Goal: Transaction & Acquisition: Purchase product/service

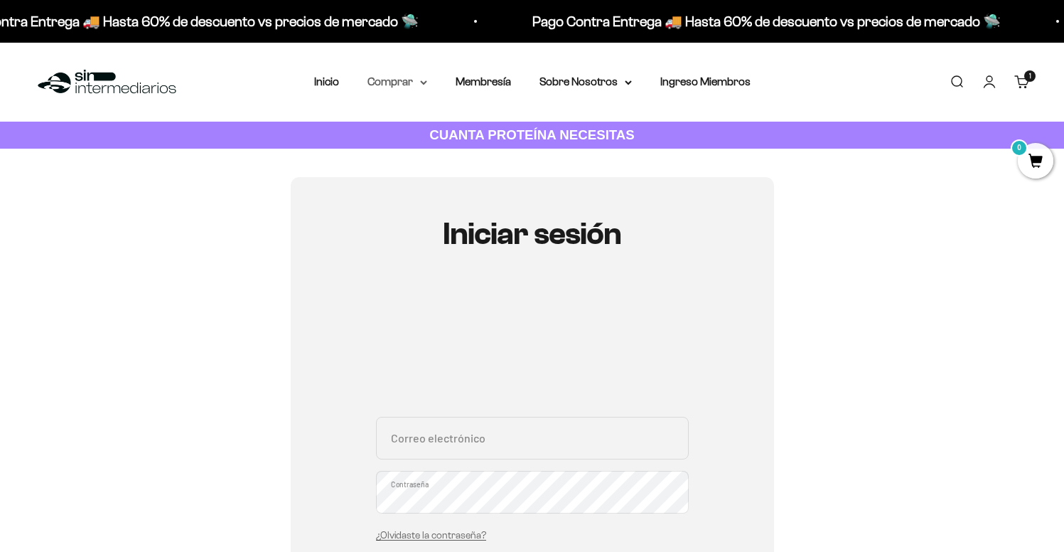
click at [419, 80] on summary "Comprar" at bounding box center [398, 82] width 60 height 18
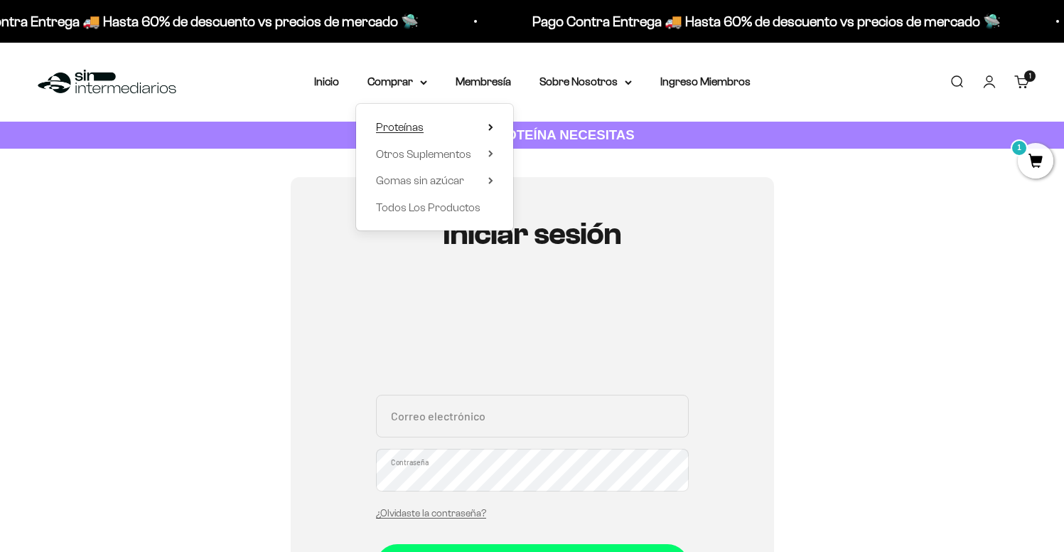
click at [424, 125] on summary "Proteínas" at bounding box center [434, 127] width 117 height 18
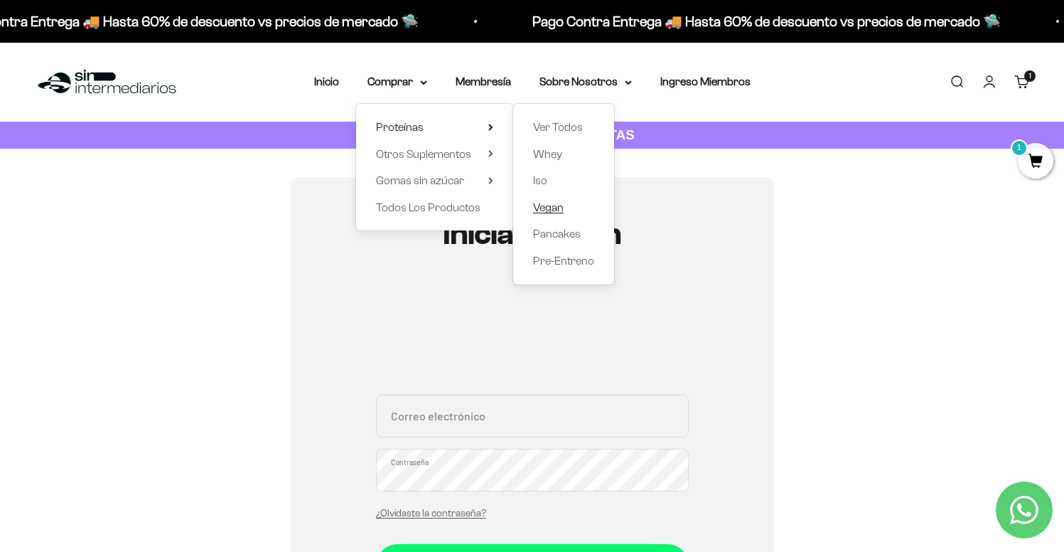
click at [550, 205] on span "Vegan" at bounding box center [548, 207] width 31 height 12
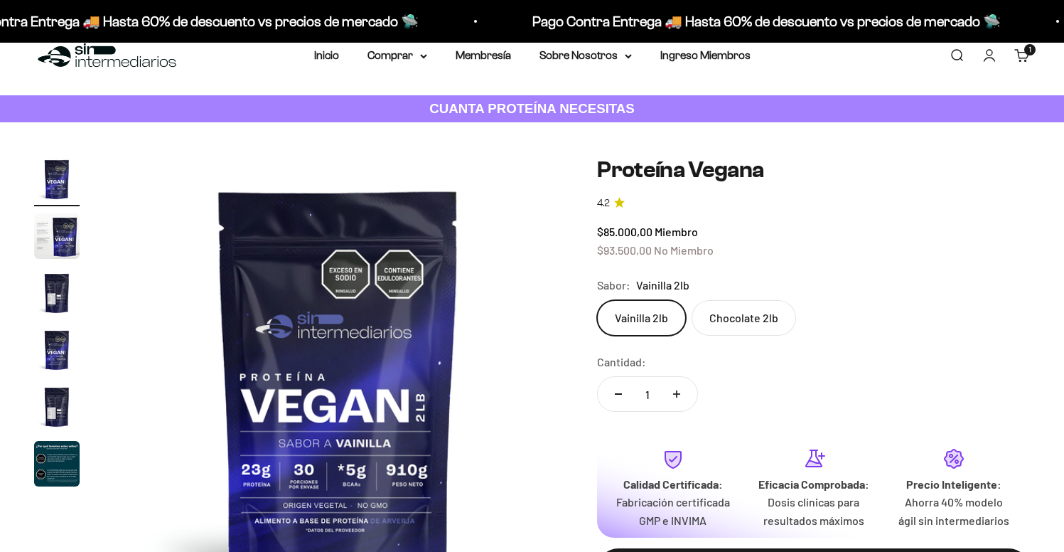
scroll to position [440, 0]
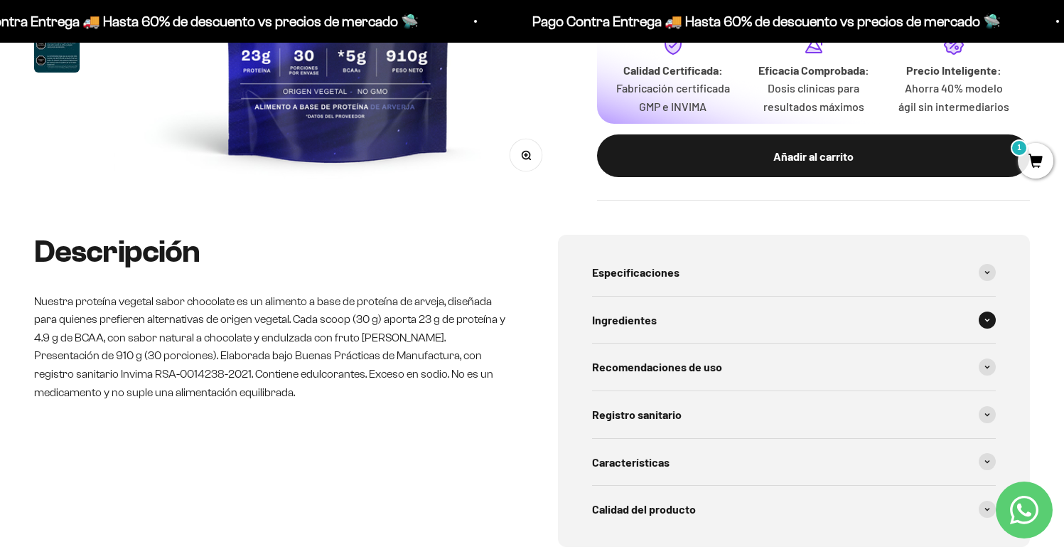
click at [635, 321] on span "Ingredientes" at bounding box center [624, 320] width 65 height 18
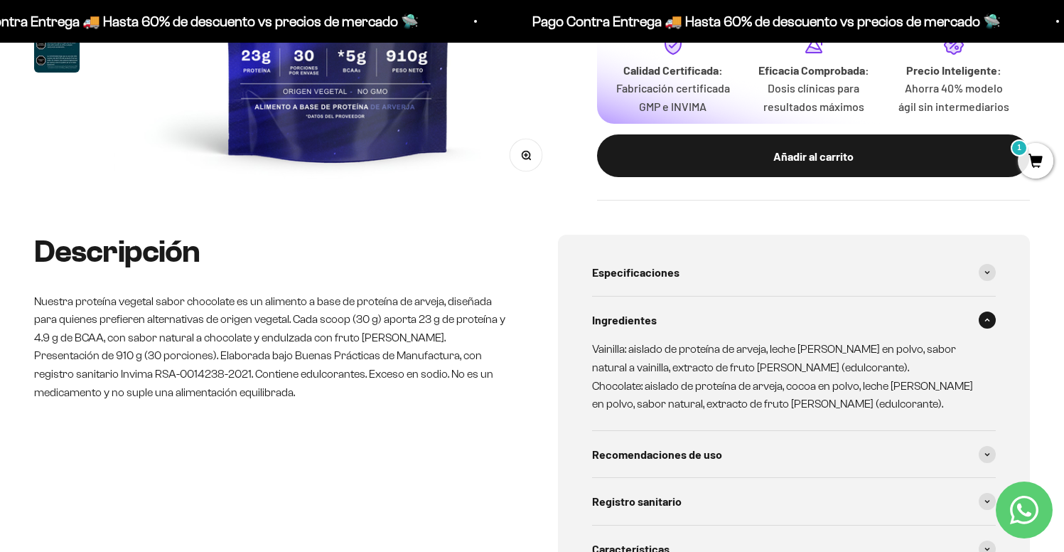
scroll to position [4, 0]
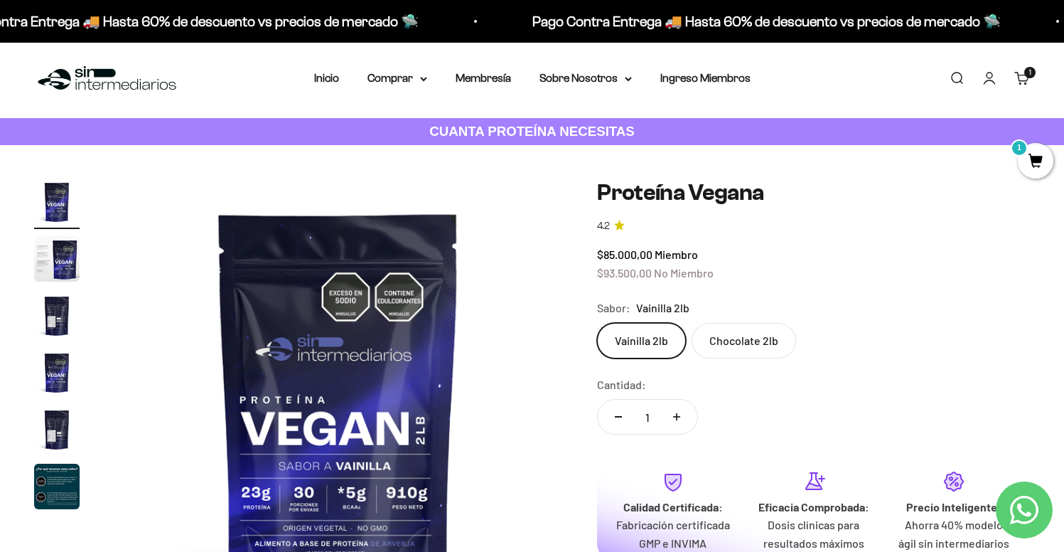
click at [56, 255] on img "Ir al artículo 2" at bounding box center [57, 259] width 46 height 46
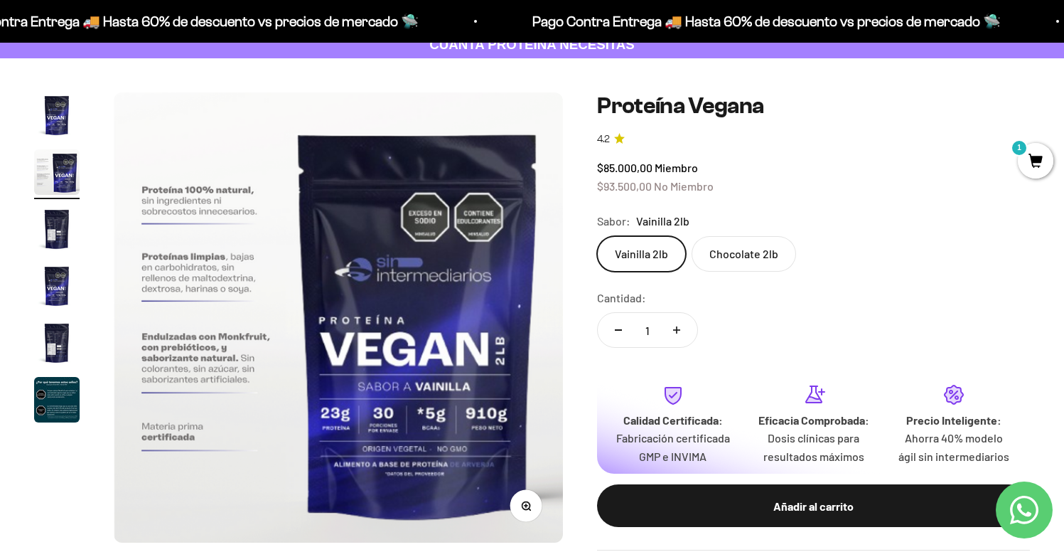
scroll to position [99, 0]
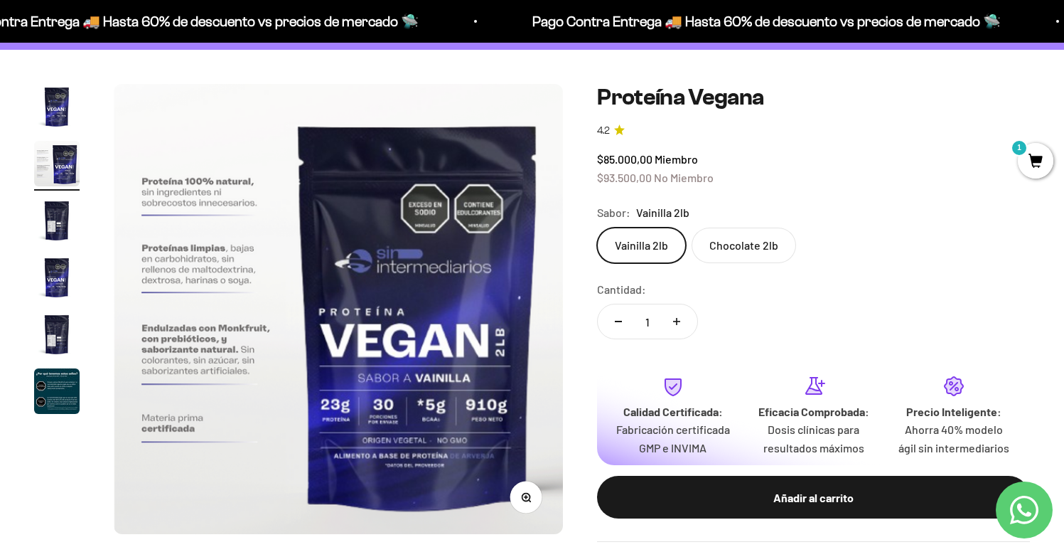
click at [53, 222] on img "Ir al artículo 3" at bounding box center [57, 221] width 46 height 46
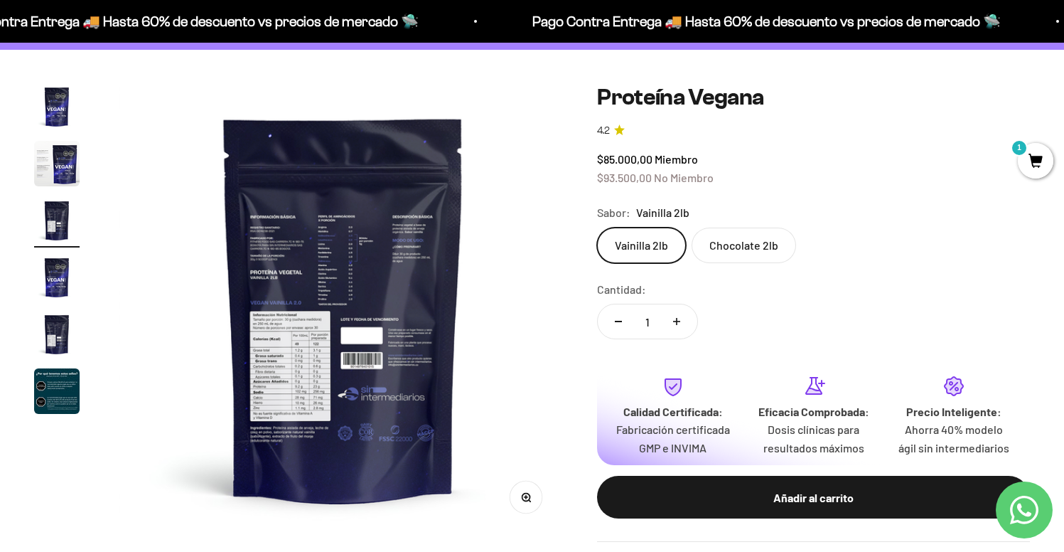
scroll to position [0, 933]
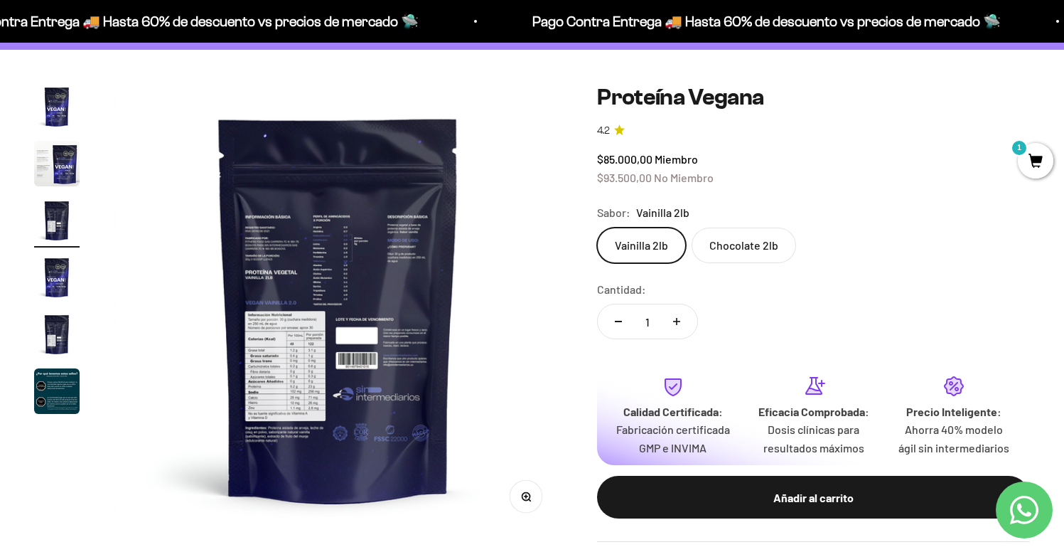
click at [527, 503] on button "Zoom" at bounding box center [527, 497] width 32 height 32
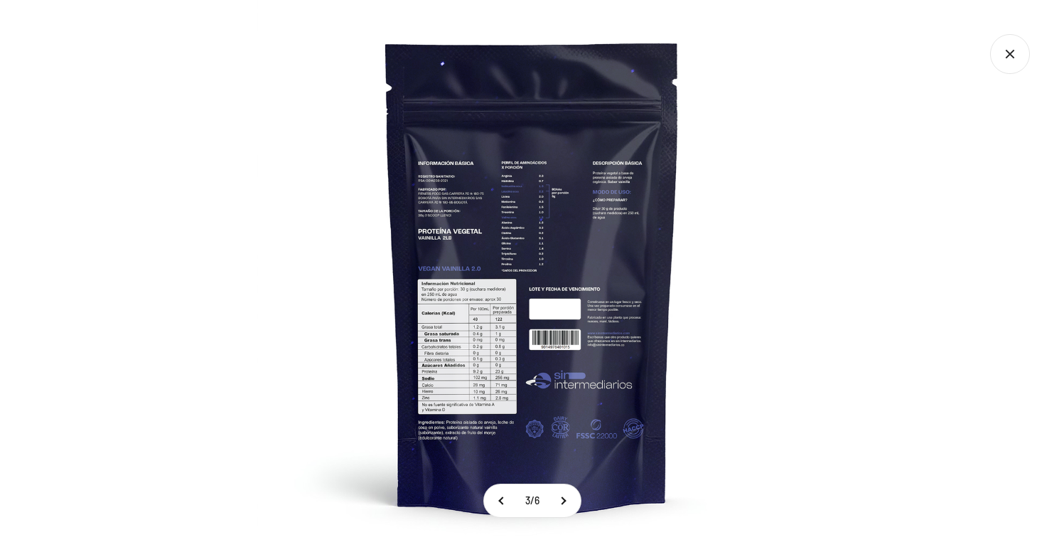
click at [600, 277] on img at bounding box center [533, 276] width 552 height 552
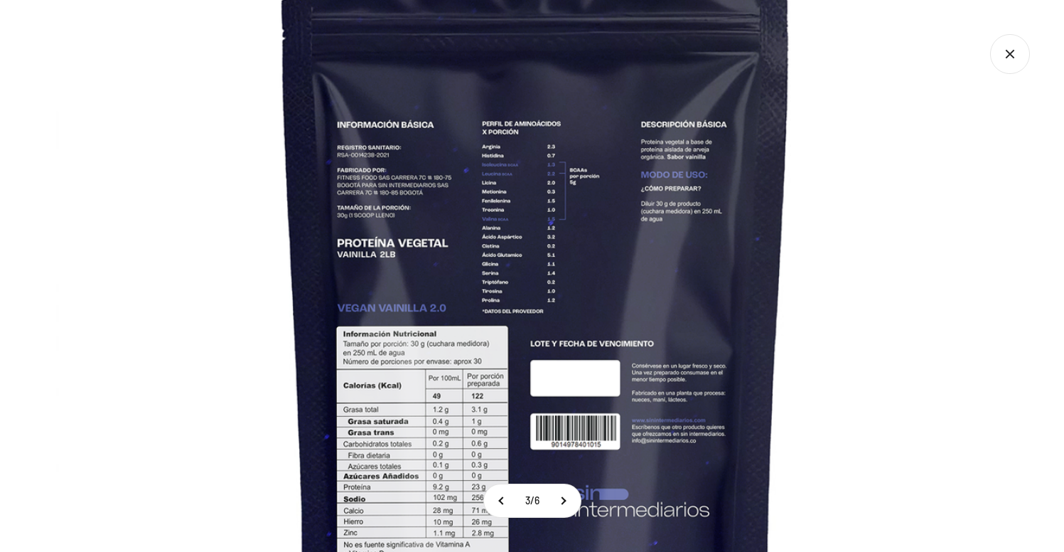
click at [496, 439] on img at bounding box center [536, 321] width 960 height 960
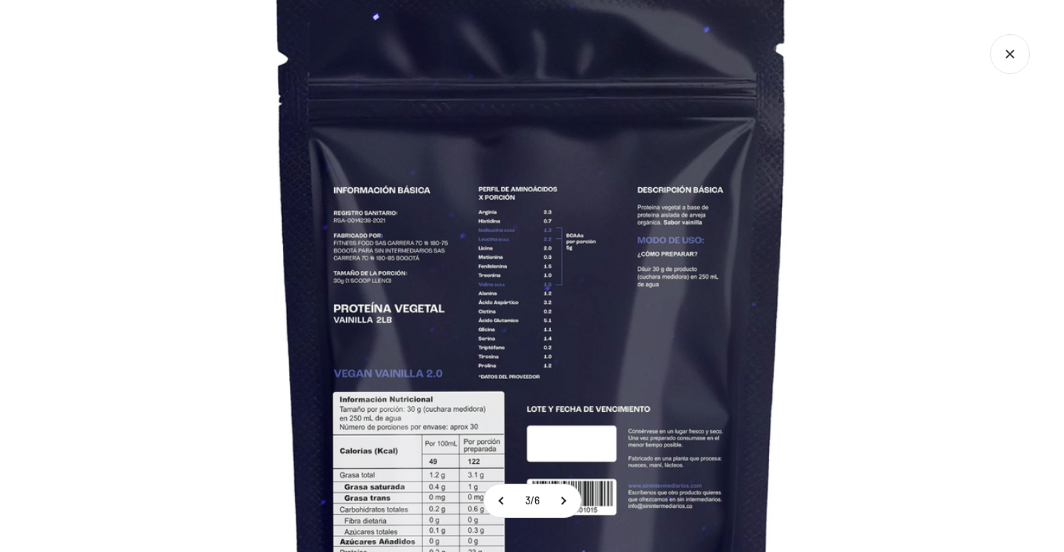
click at [1018, 60] on icon "Cerrar galería" at bounding box center [1011, 54] width 40 height 40
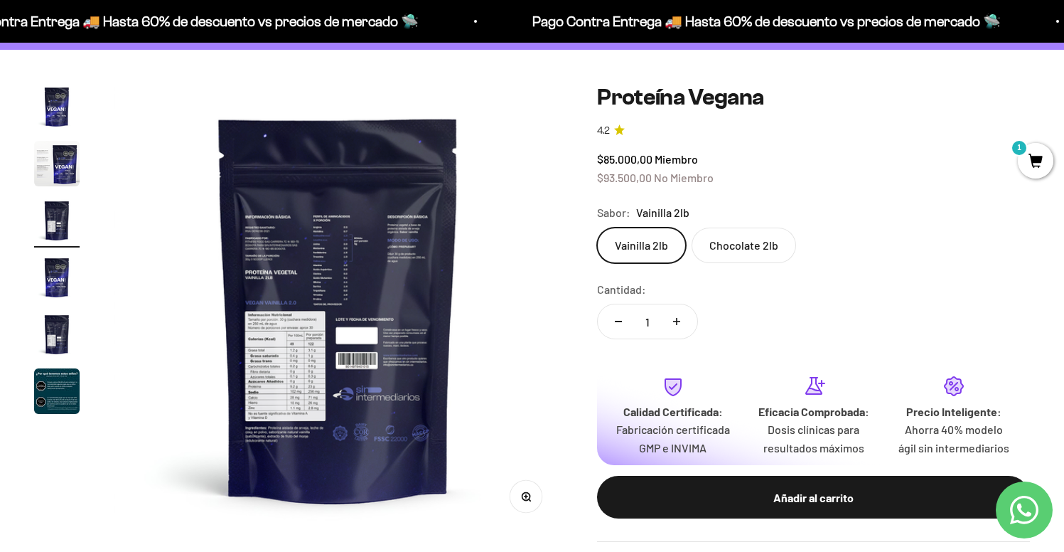
click at [767, 246] on label "Chocolate 2lb" at bounding box center [744, 246] width 105 height 36
click at [597, 228] on input "Chocolate 2lb" at bounding box center [597, 227] width 1 height 1
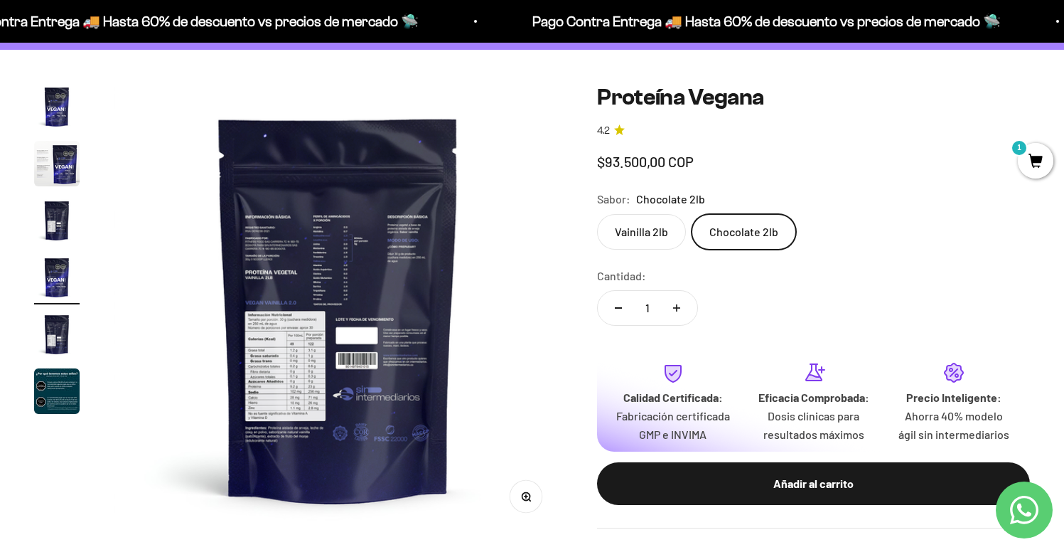
scroll to position [0, 1399]
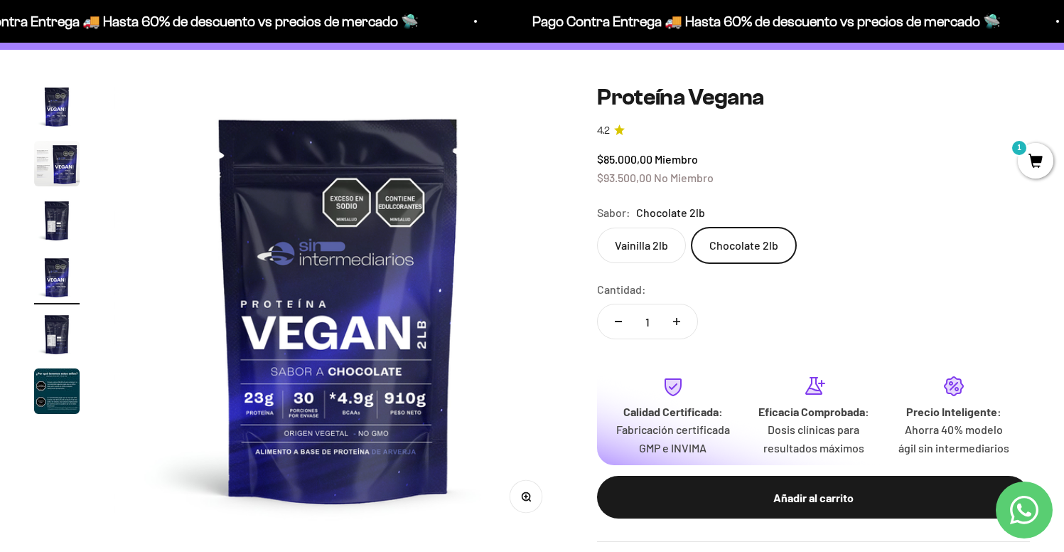
click at [63, 218] on img "Ir al artículo 3" at bounding box center [57, 221] width 46 height 46
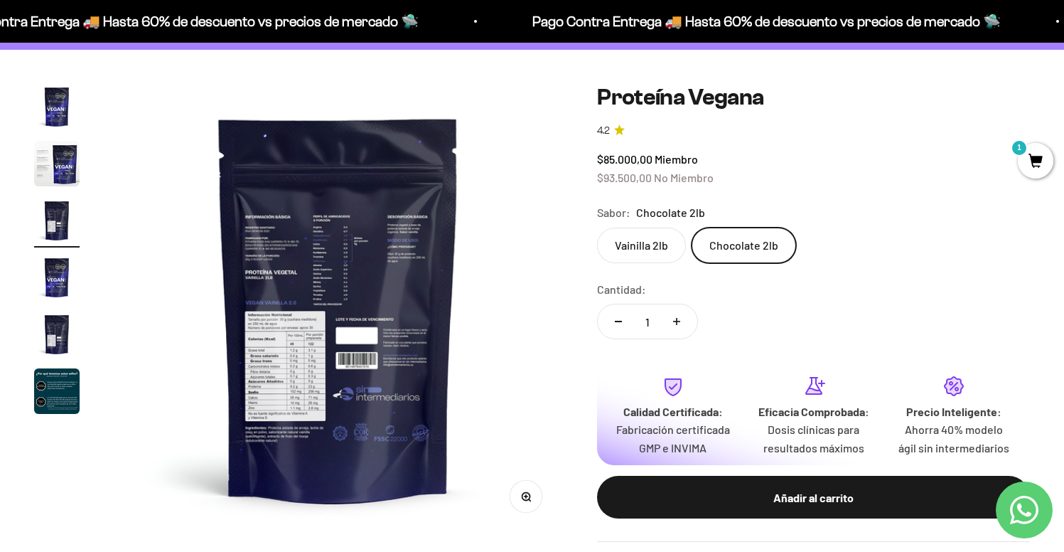
click at [507, 491] on img at bounding box center [338, 308] width 449 height 449
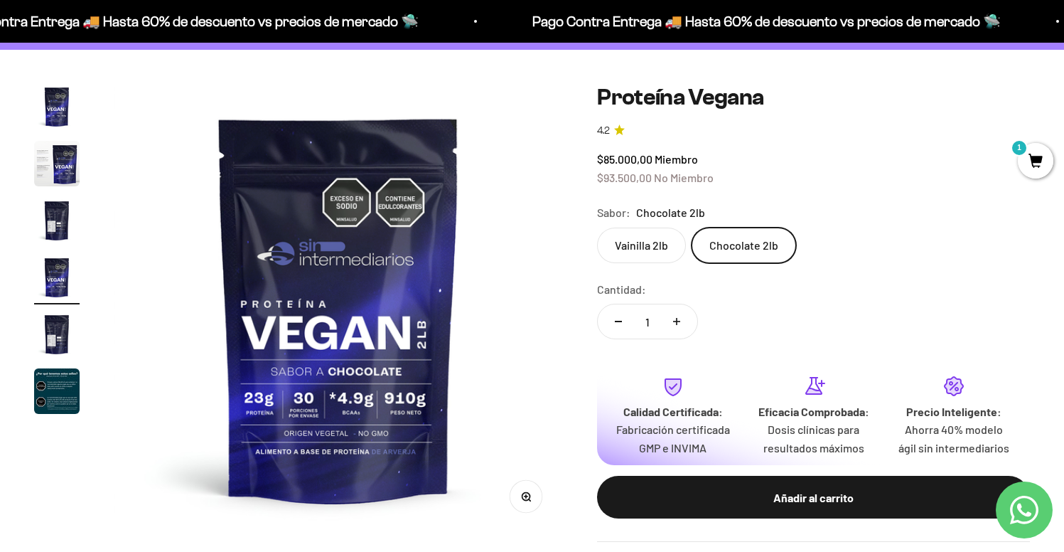
click at [59, 209] on img "Ir al artículo 3" at bounding box center [57, 221] width 46 height 46
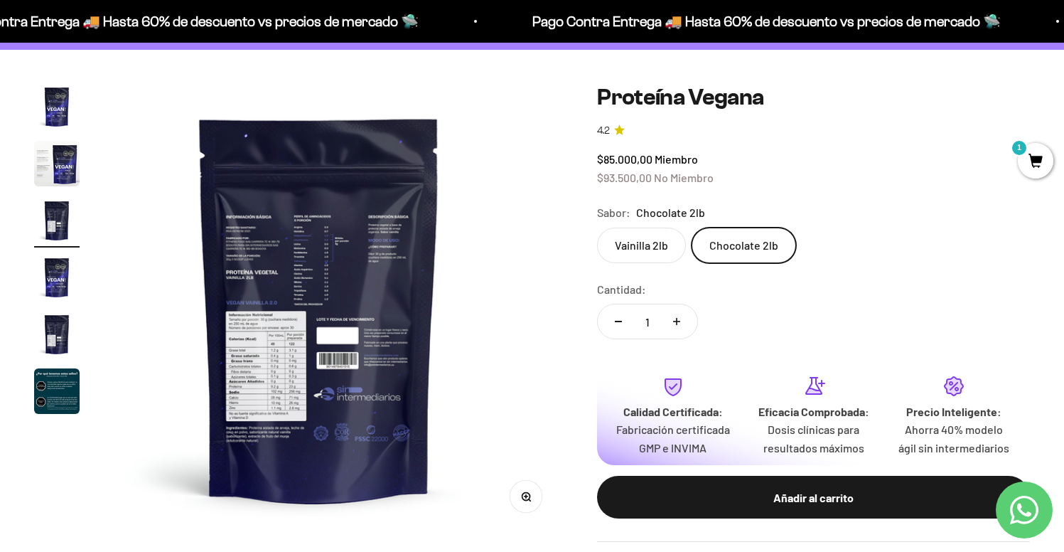
scroll to position [0, 933]
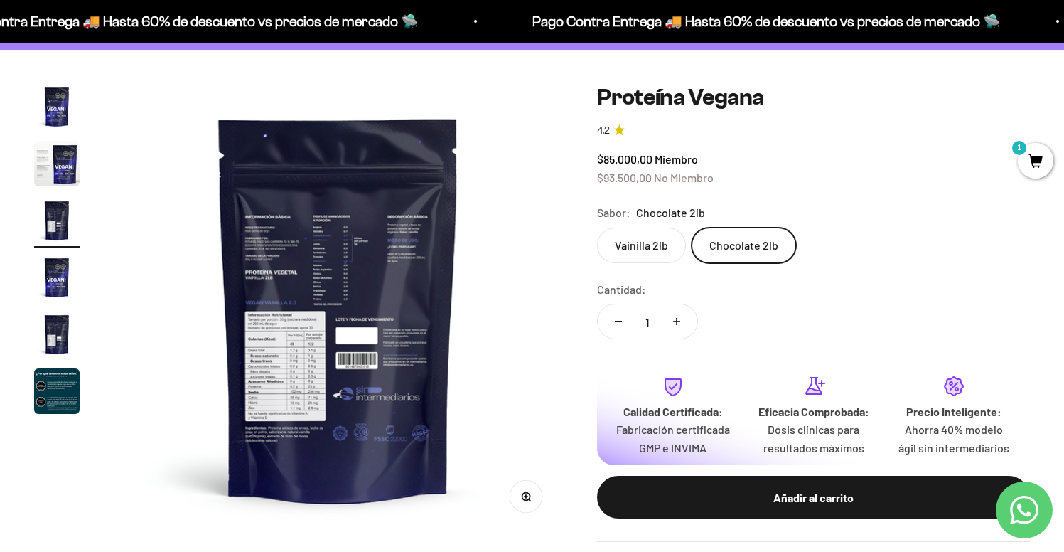
click at [540, 501] on button "Zoom" at bounding box center [527, 497] width 32 height 32
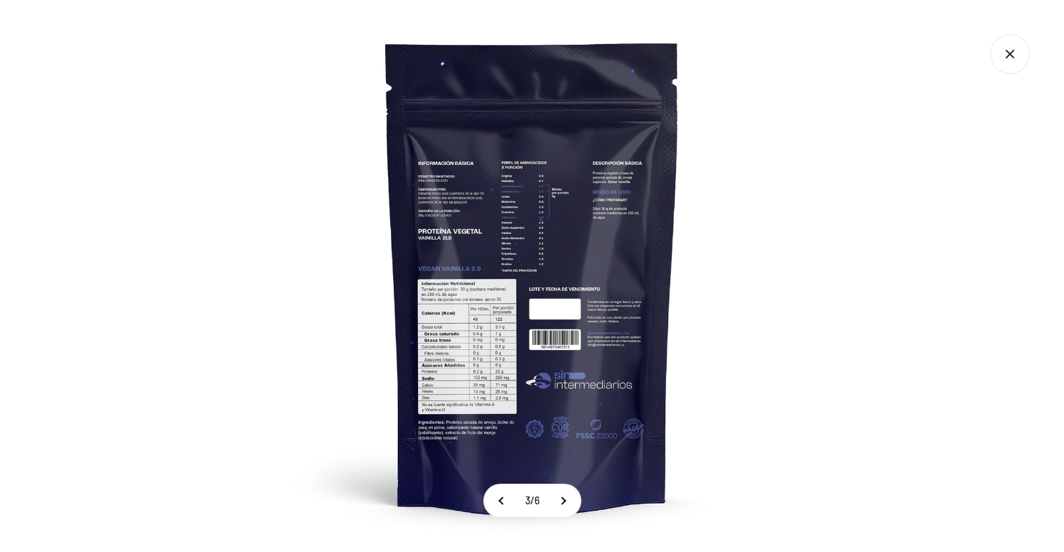
click at [501, 331] on img at bounding box center [533, 276] width 552 height 552
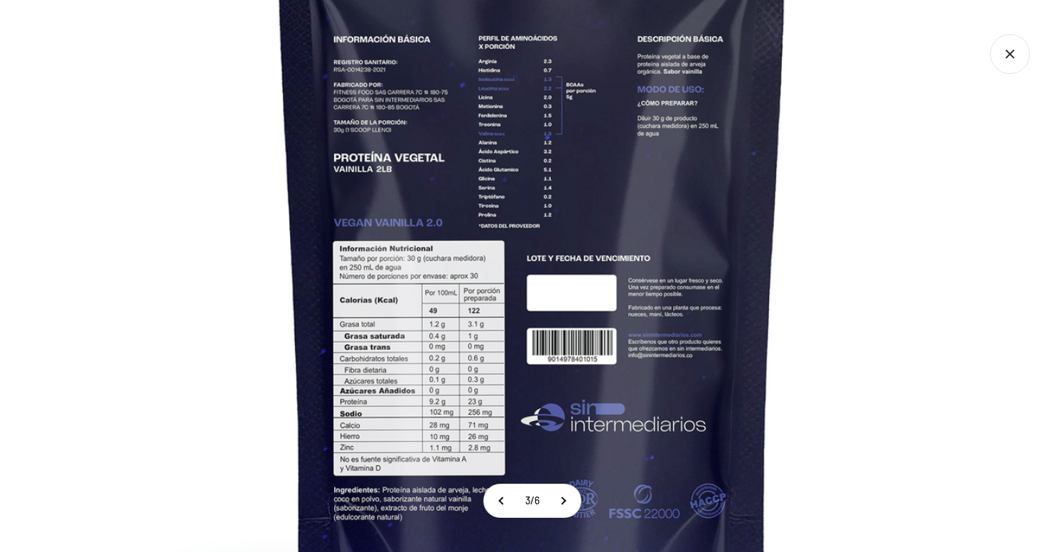
click at [1017, 330] on div at bounding box center [532, 276] width 1064 height 552
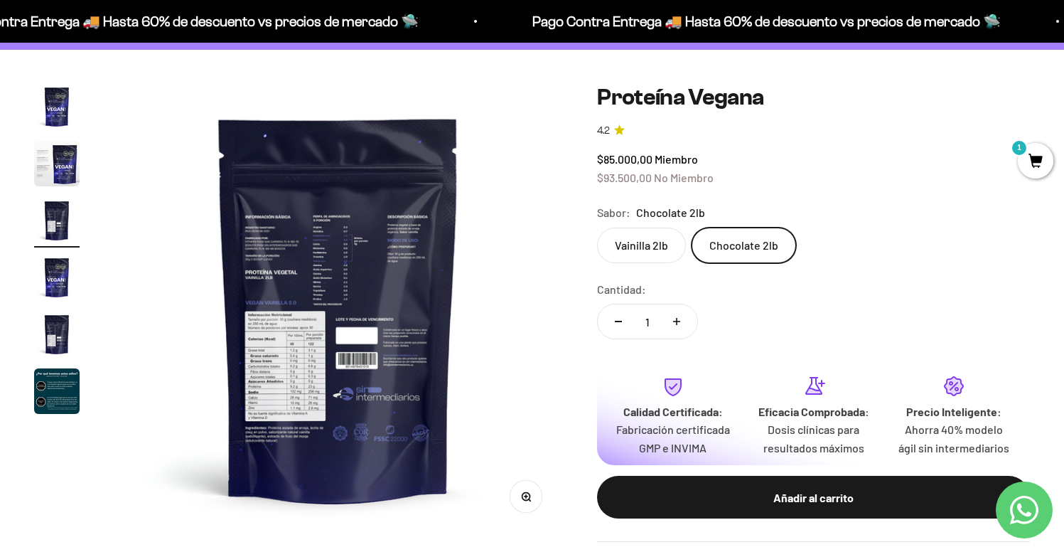
click at [54, 279] on img "Ir al artículo 4" at bounding box center [57, 278] width 46 height 46
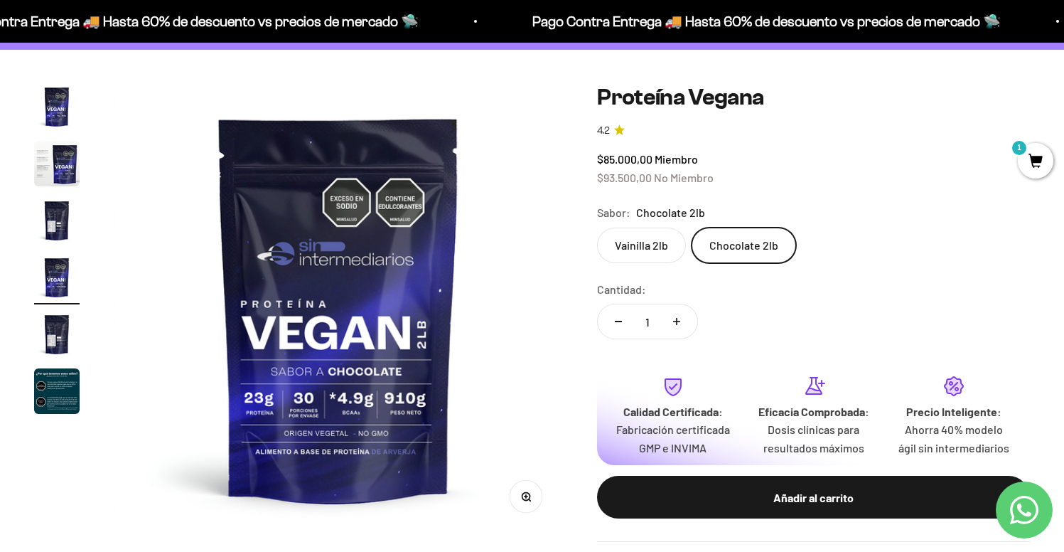
click at [61, 326] on img "Ir al artículo 5" at bounding box center [57, 334] width 46 height 46
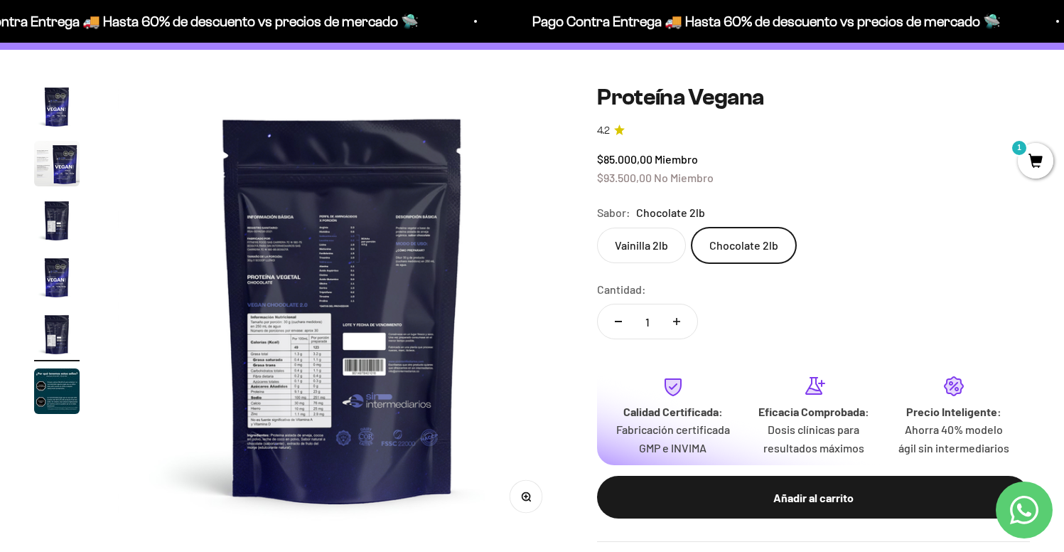
scroll to position [0, 1866]
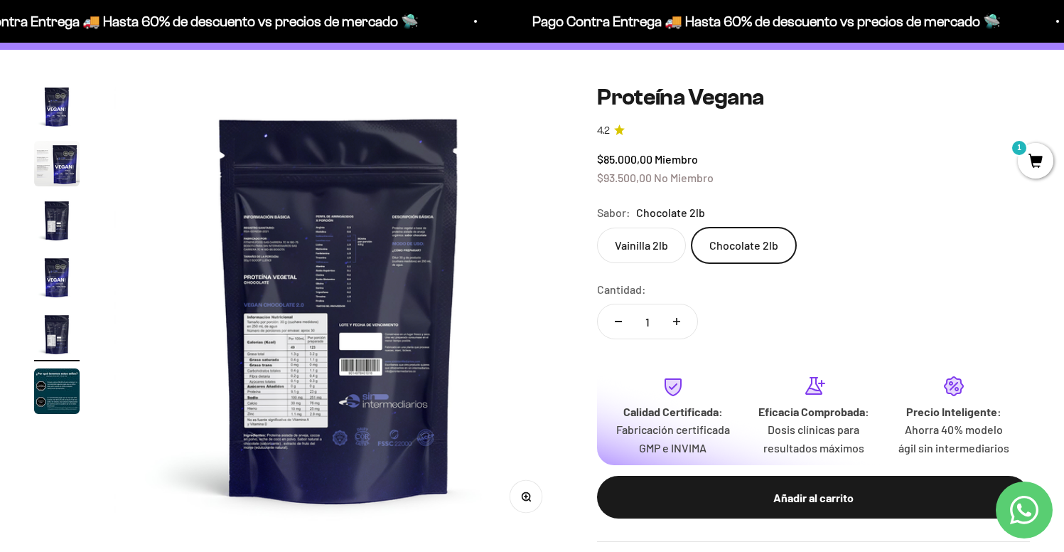
click at [524, 492] on circle "button" at bounding box center [526, 496] width 8 height 8
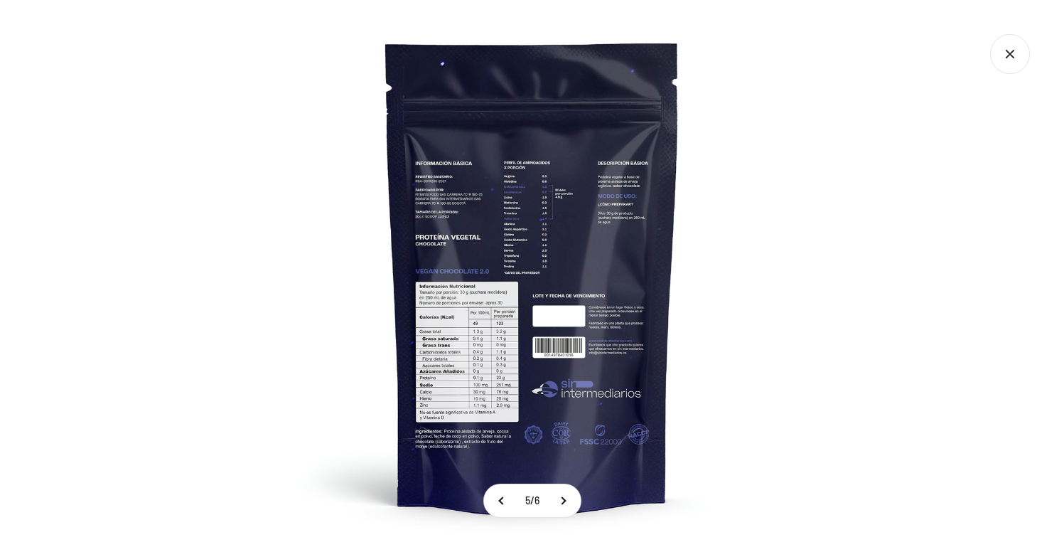
click at [478, 334] on img at bounding box center [533, 276] width 552 height 552
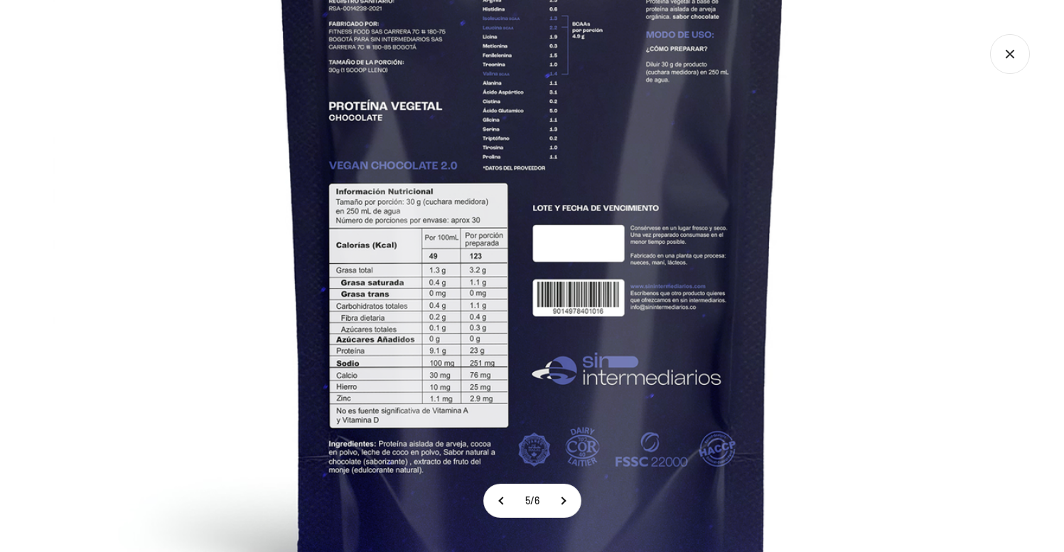
click at [387, 407] on img at bounding box center [533, 174] width 960 height 960
